Goal: Transaction & Acquisition: Purchase product/service

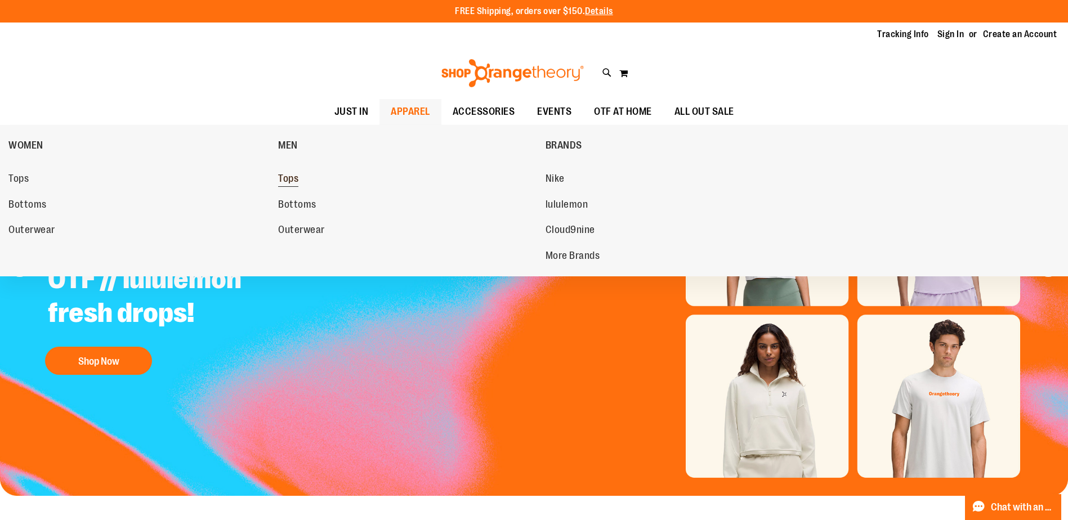
click at [295, 181] on span "Tops" at bounding box center [288, 180] width 20 height 14
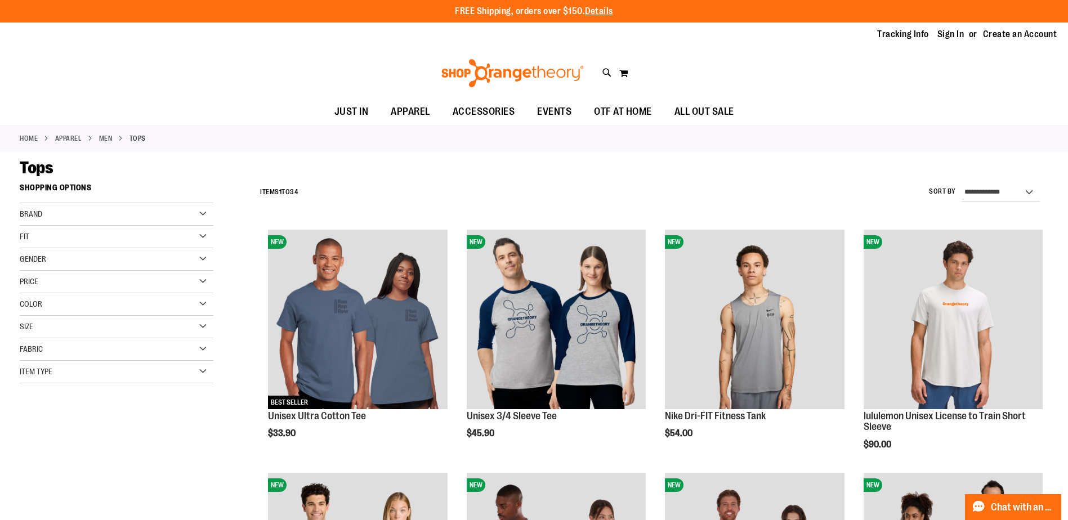
click at [200, 255] on div "Gender" at bounding box center [117, 259] width 194 height 23
click at [207, 370] on div "Size" at bounding box center [117, 370] width 194 height 23
click at [114, 402] on div "XL" at bounding box center [116, 398] width 17 height 17
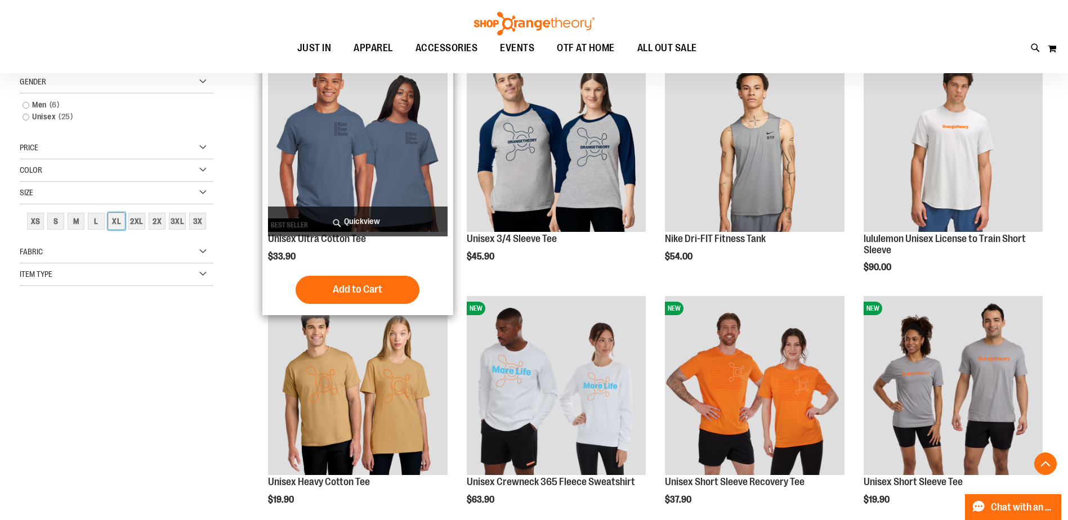
scroll to position [178, 0]
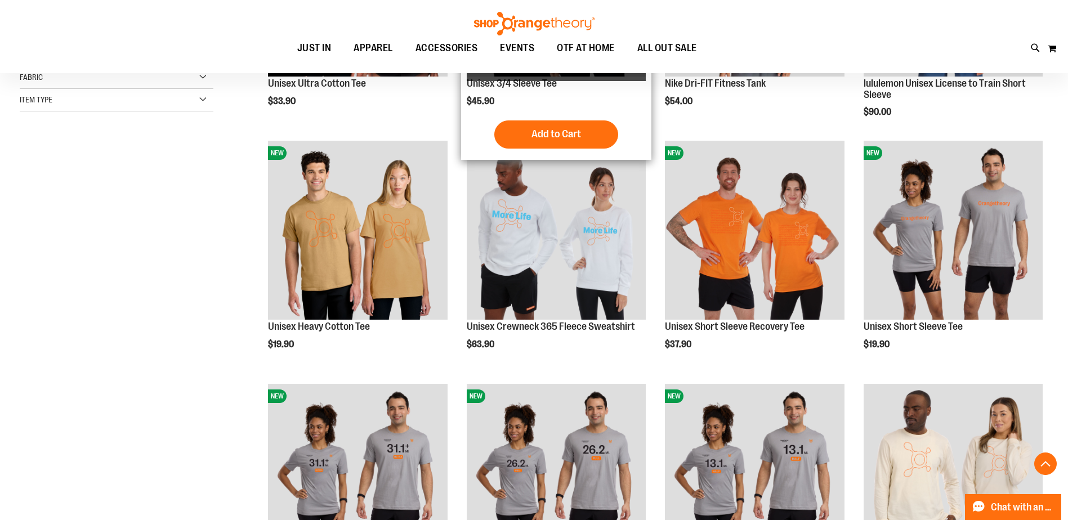
scroll to position [347, 0]
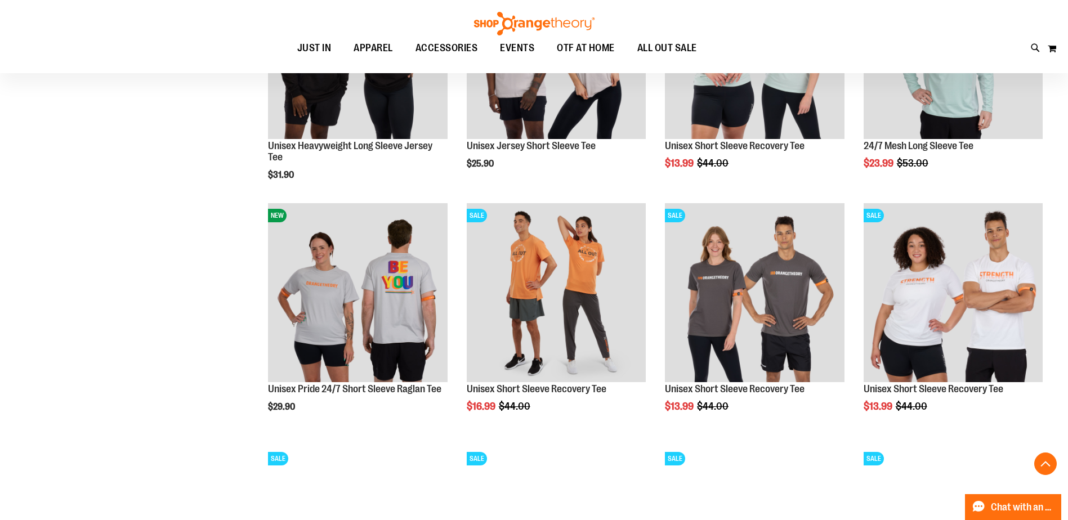
scroll to position [1078, 0]
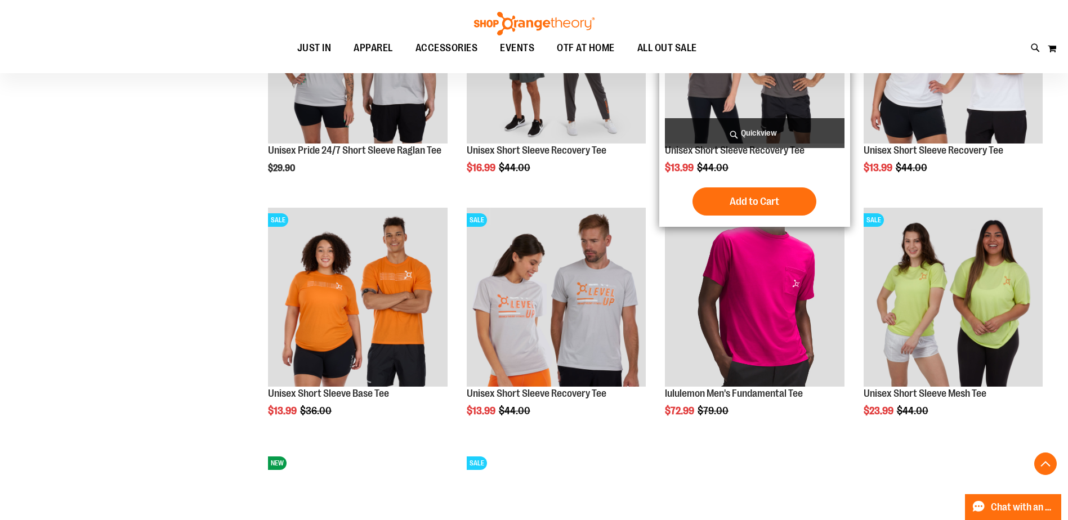
scroll to position [1135, 0]
